Goal: Task Accomplishment & Management: Manage account settings

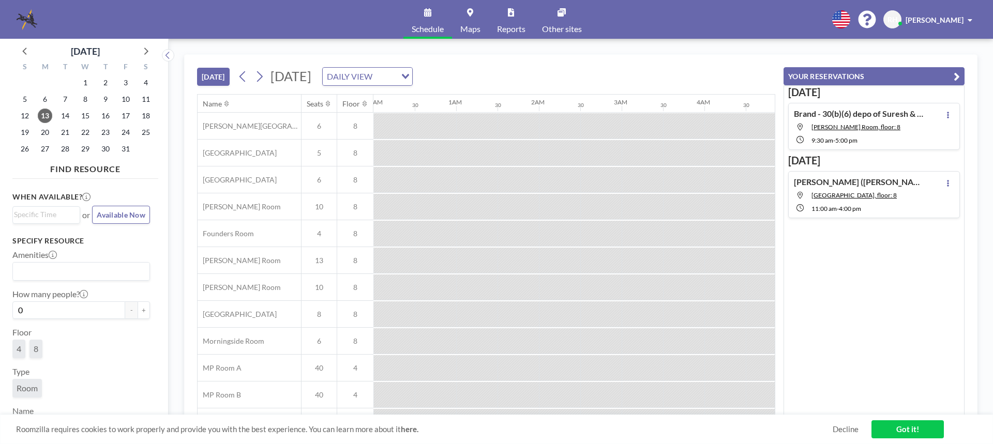
scroll to position [0, 496]
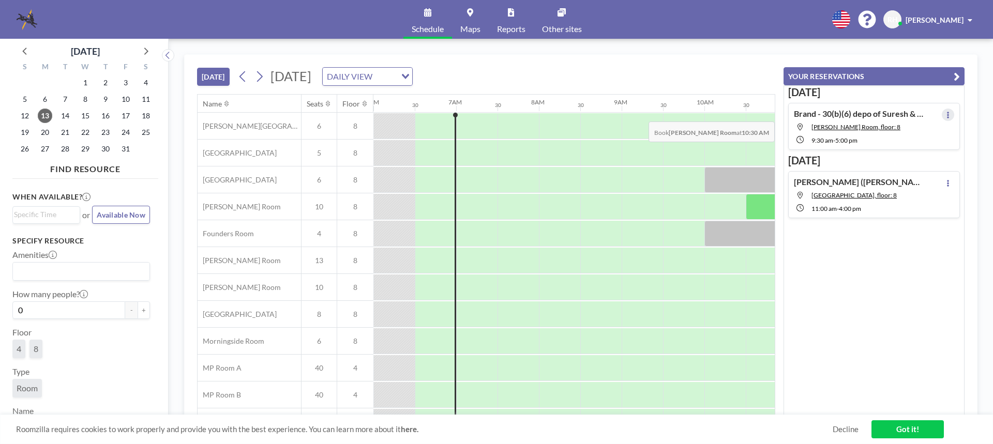
click at [945, 114] on button at bounding box center [947, 115] width 12 height 12
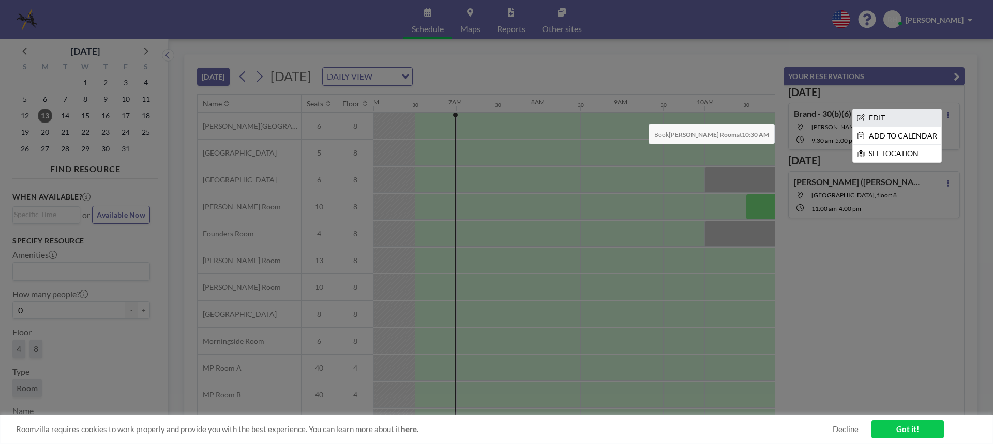
click at [864, 115] on li "EDIT" at bounding box center [896, 118] width 88 height 18
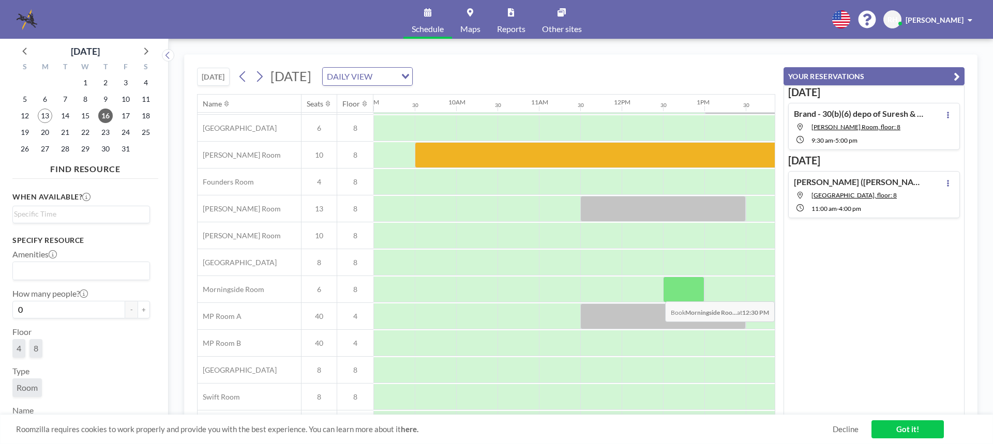
scroll to position [0, 744]
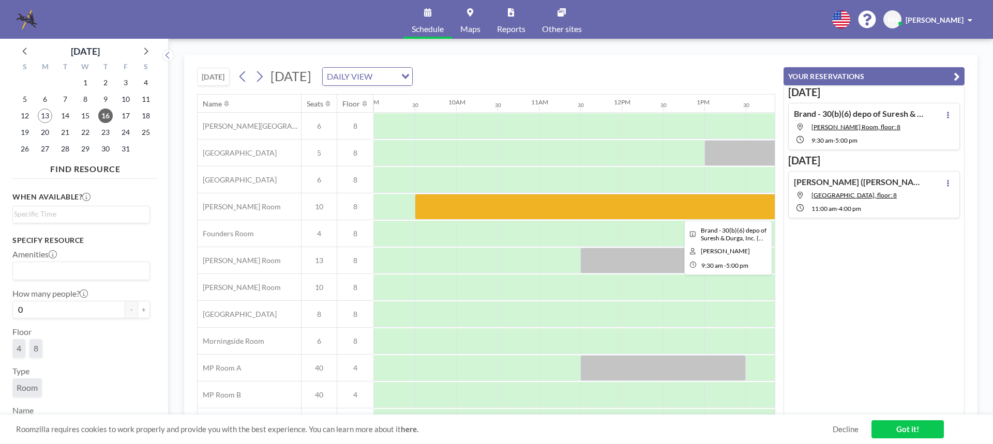
click at [543, 205] on div at bounding box center [725, 207] width 620 height 26
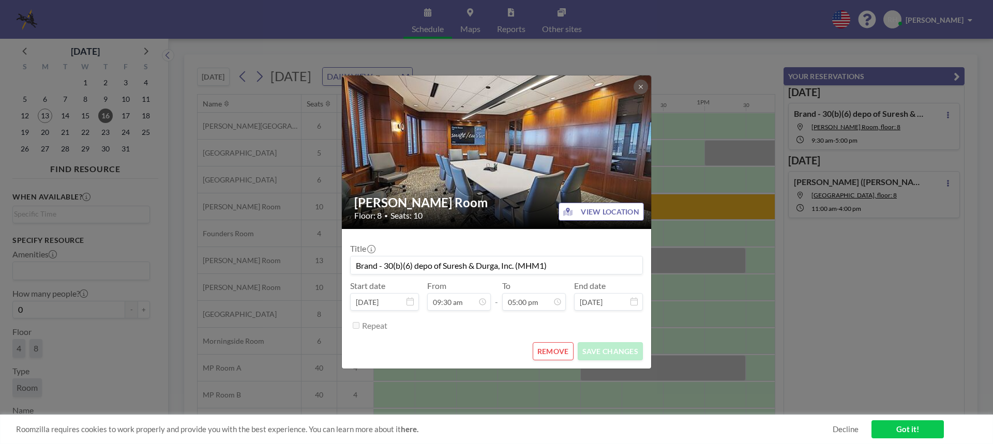
click at [543, 205] on h2 "[PERSON_NAME] Room" at bounding box center [496, 203] width 285 height 16
click at [544, 350] on button "REMOVE" at bounding box center [552, 351] width 41 height 18
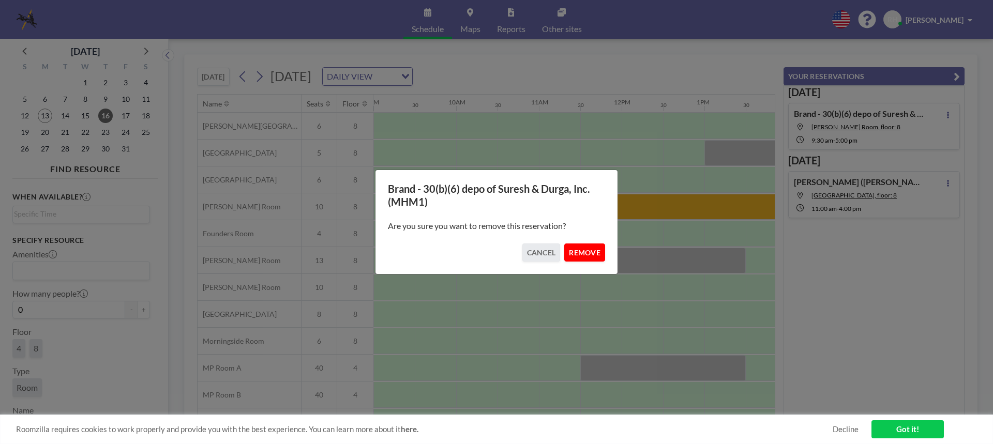
click at [596, 256] on button "REMOVE" at bounding box center [584, 252] width 41 height 18
